Goal: Task Accomplishment & Management: Manage account settings

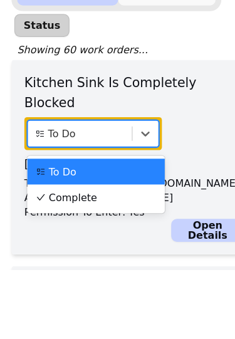
click at [90, 269] on div "Complete" at bounding box center [83, 275] width 105 height 13
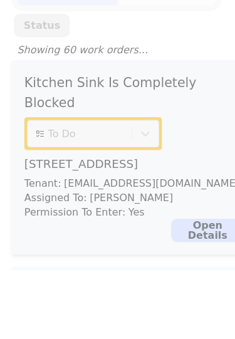
scroll to position [60, 0]
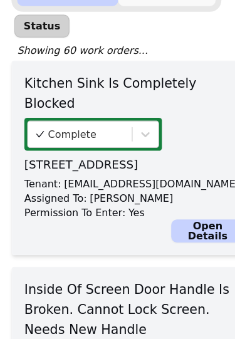
click at [181, 234] on link "Open Details" at bounding box center [182, 244] width 64 height 20
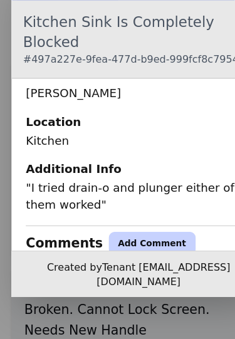
scroll to position [304, 0]
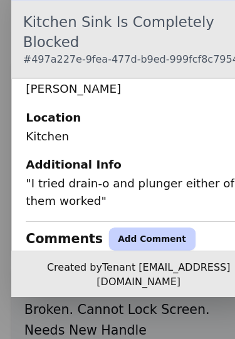
click at [116, 241] on button "Add Comment" at bounding box center [133, 251] width 76 height 20
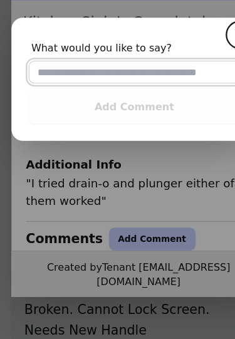
click at [99, 95] on input "text" at bounding box center [117, 105] width 185 height 20
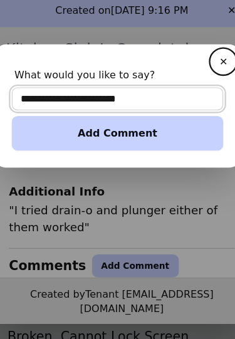
type input "**********"
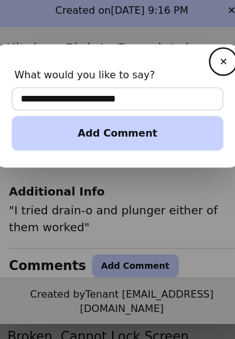
click at [109, 120] on button "Add Comment" at bounding box center [117, 135] width 185 height 30
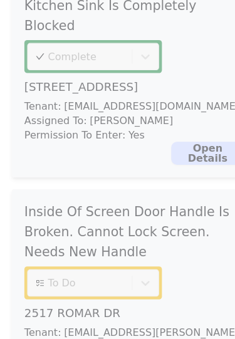
scroll to position [127, 0]
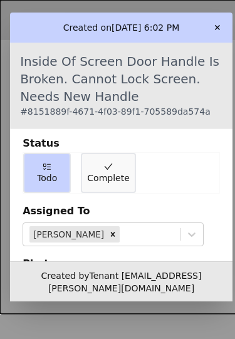
click at [106, 172] on span "Complete" at bounding box center [108, 178] width 42 height 13
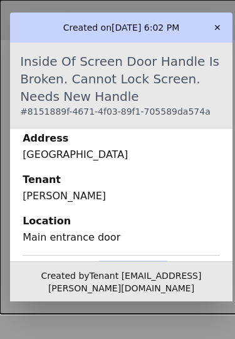
scroll to position [257, 0]
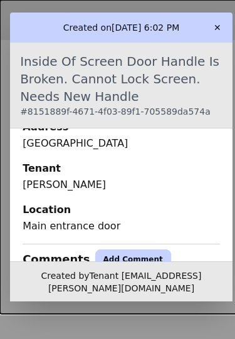
click at [115, 254] on button "Add Comment" at bounding box center [133, 259] width 76 height 20
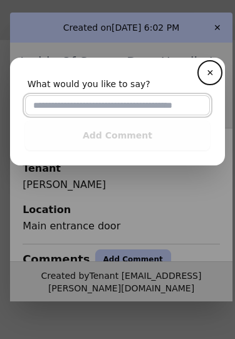
click at [100, 106] on input "text" at bounding box center [117, 105] width 185 height 20
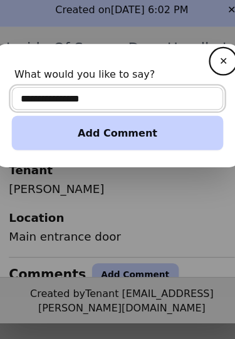
type input "**********"
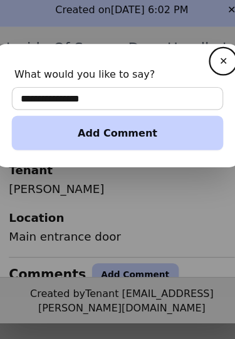
click at [118, 122] on button "Add Comment" at bounding box center [117, 135] width 185 height 30
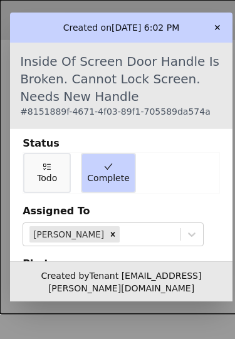
click at [227, 23] on button "✕" at bounding box center [217, 28] width 20 height 20
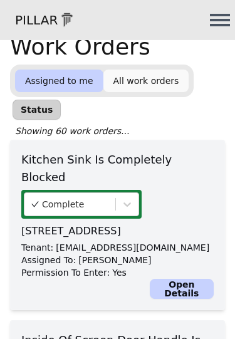
scroll to position [38, 0]
